Goal: Information Seeking & Learning: Learn about a topic

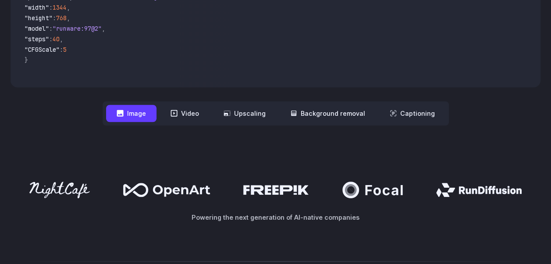
scroll to position [336, 0]
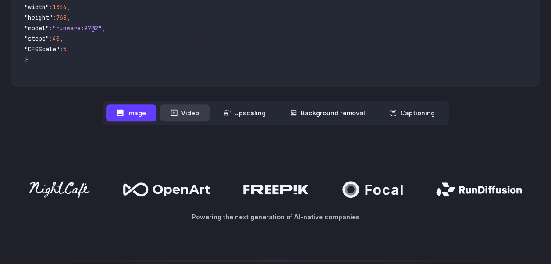
click at [194, 115] on button "Video" at bounding box center [185, 112] width 50 height 17
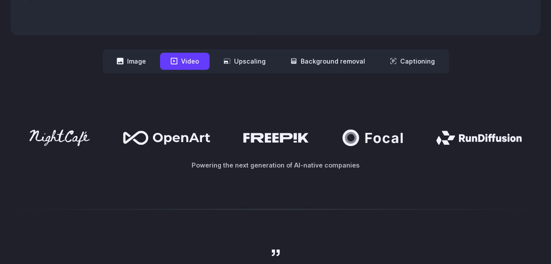
scroll to position [380, 0]
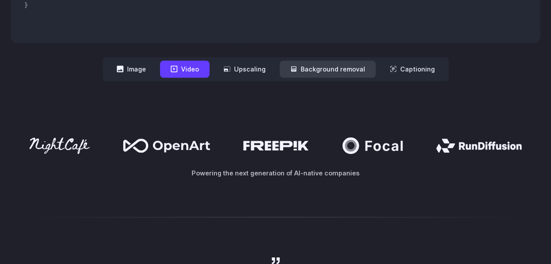
click at [349, 69] on button "Background removal" at bounding box center [328, 69] width 96 height 17
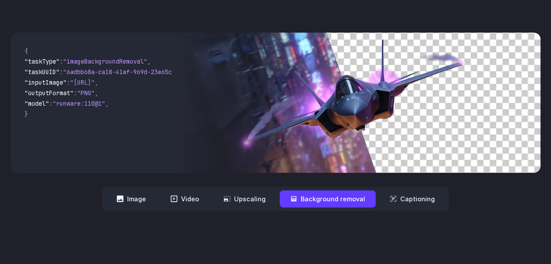
scroll to position [263, 0]
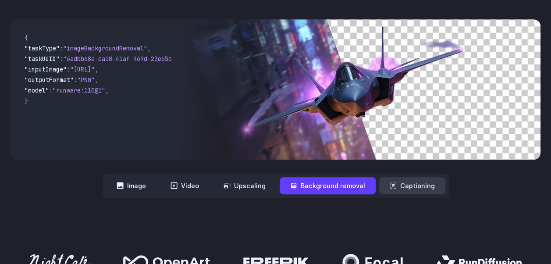
click at [422, 186] on button "Captioning" at bounding box center [412, 185] width 66 height 17
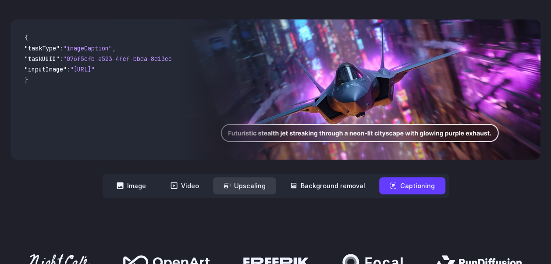
click at [257, 182] on button "Upscaling" at bounding box center [244, 185] width 63 height 17
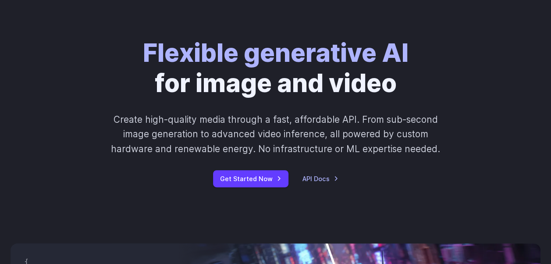
scroll to position [0, 0]
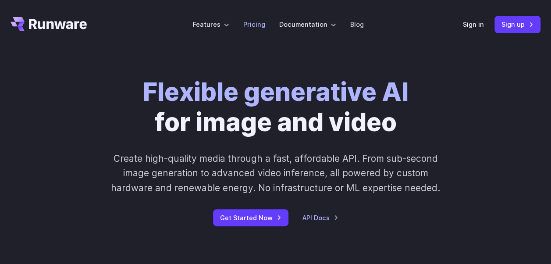
click at [254, 24] on link "Pricing" at bounding box center [254, 24] width 22 height 10
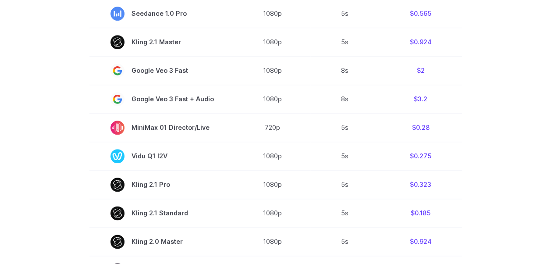
scroll to position [417, 0]
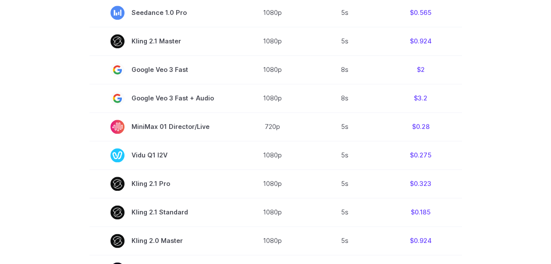
click at [496, 126] on section "Model Resolution Duration Price / Video MiniMax Hailuo 02 768p 10s $0.56 MiniMa…" at bounding box center [276, 185] width 530 height 595
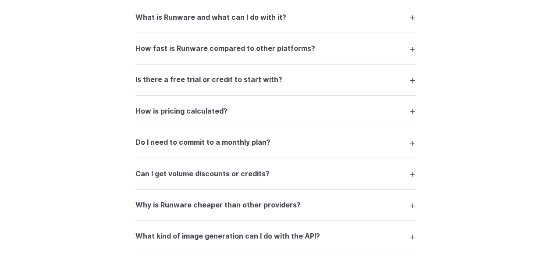
scroll to position [1271, 0]
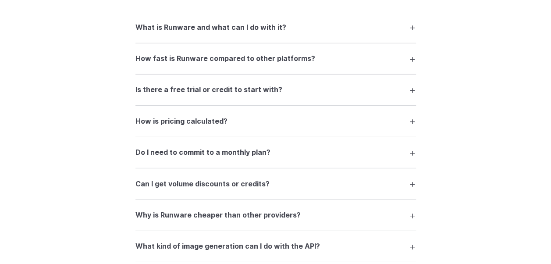
click at [270, 157] on summary "Do I need to commit to a monthly plan?" at bounding box center [275, 152] width 281 height 17
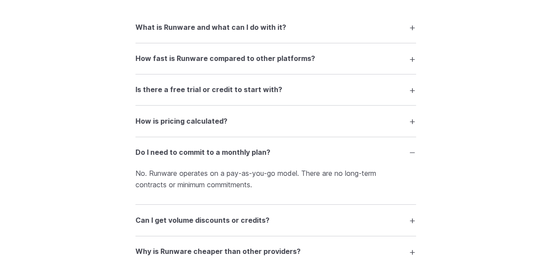
click at [259, 125] on summary "How is pricing calculated?" at bounding box center [275, 121] width 281 height 17
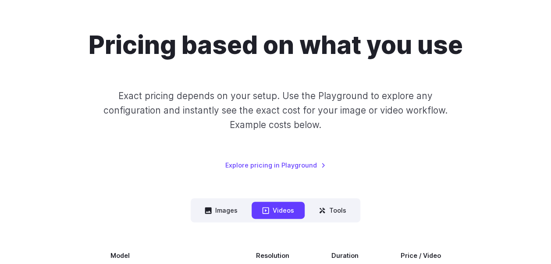
scroll to position [0, 0]
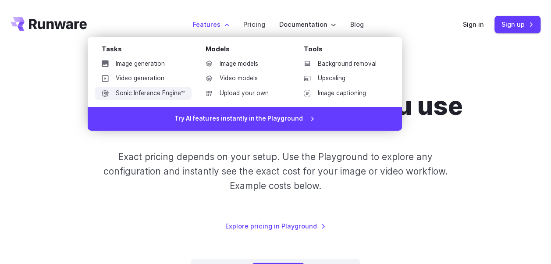
click at [157, 89] on link "Sonic Inference Engine™" at bounding box center [143, 93] width 97 height 13
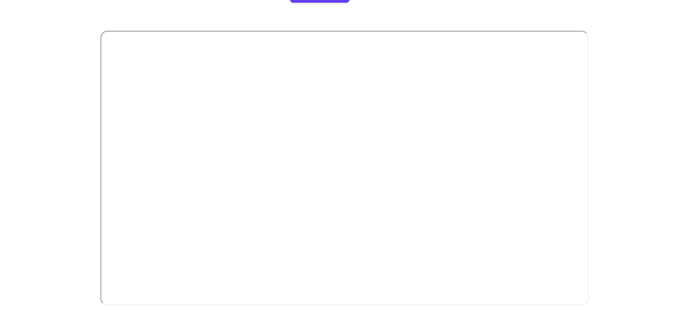
scroll to position [224, 0]
click at [551, 160] on div "Introducing: Sonic Inference Engine® Built from scratch, our custom hardware an…" at bounding box center [344, 90] width 631 height 447
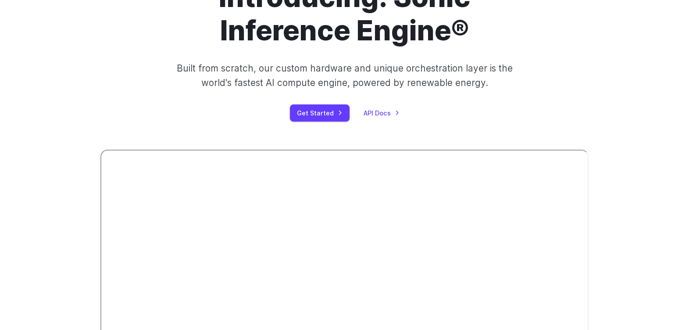
scroll to position [0, 0]
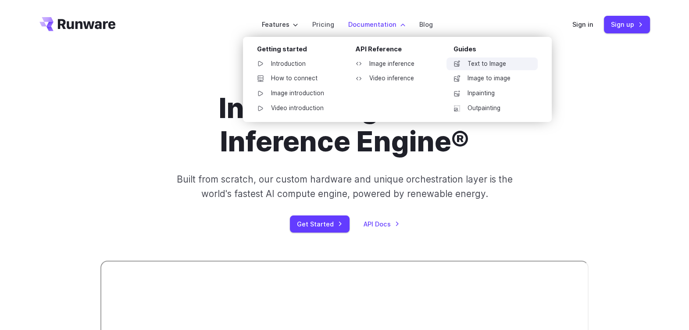
click at [484, 61] on link "Text to Image" at bounding box center [491, 63] width 91 height 13
